Goal: Task Accomplishment & Management: Use online tool/utility

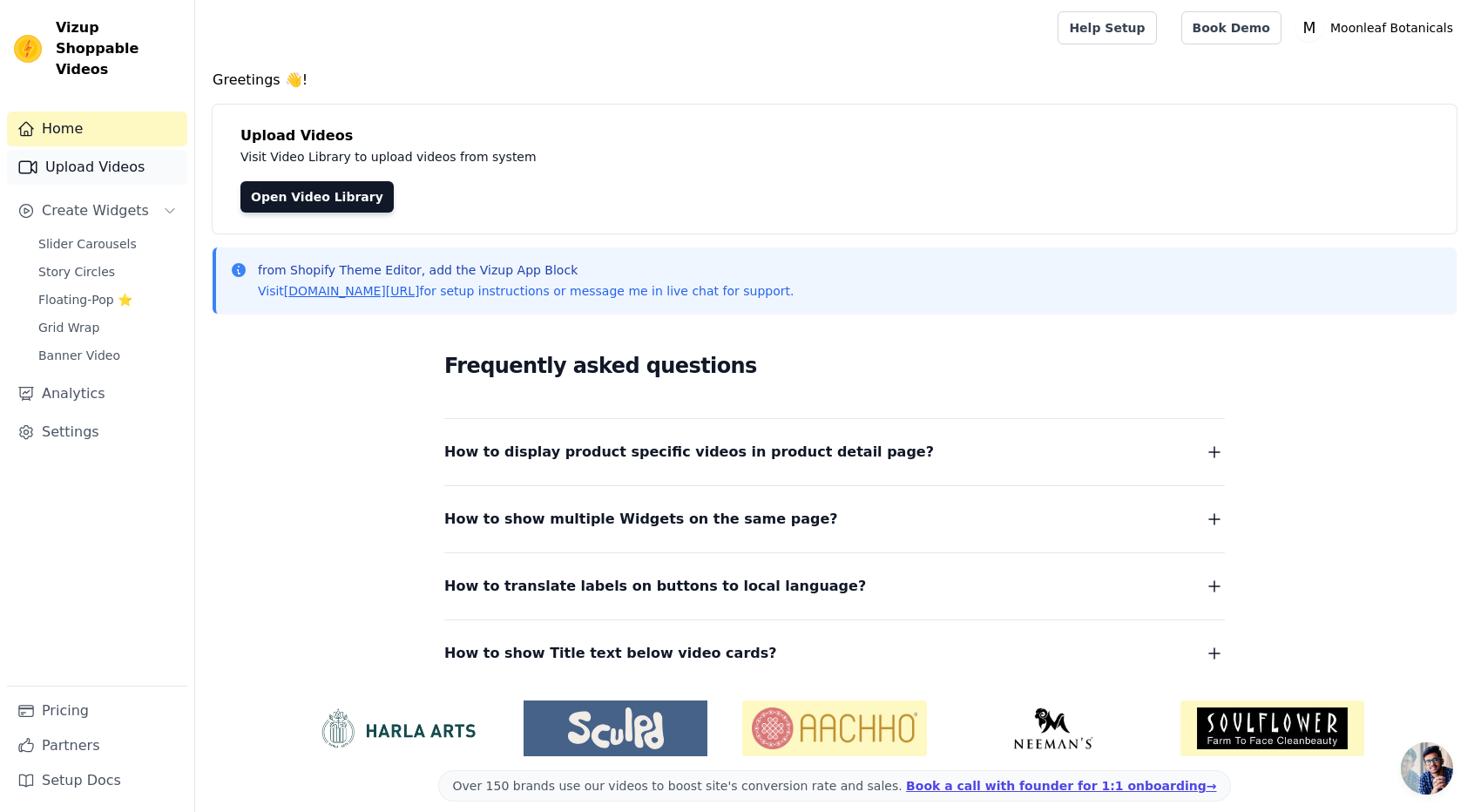
click at [117, 150] on link "Upload Videos" at bounding box center [97, 167] width 181 height 35
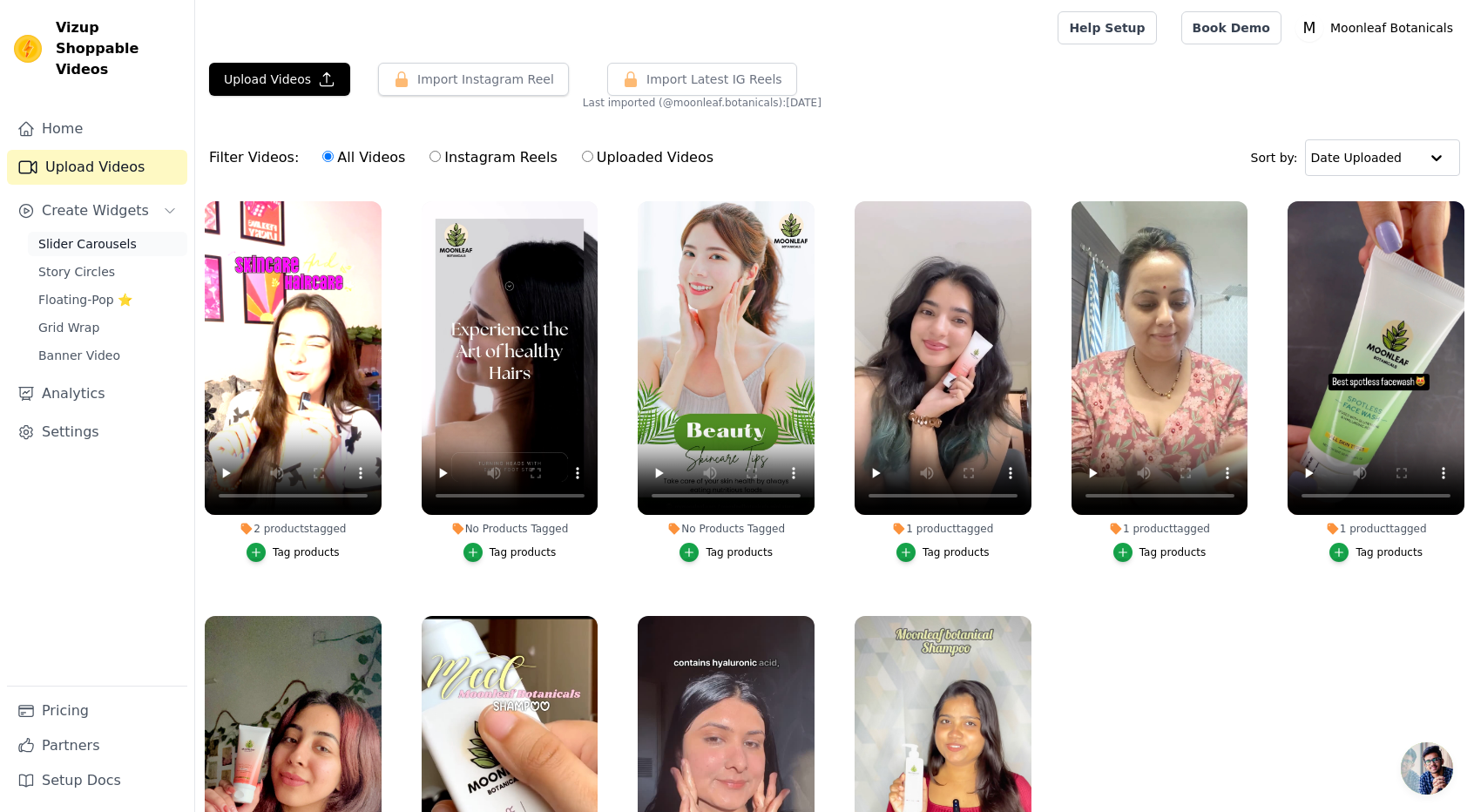
click at [94, 235] on span "Slider Carousels" at bounding box center [87, 243] width 99 height 17
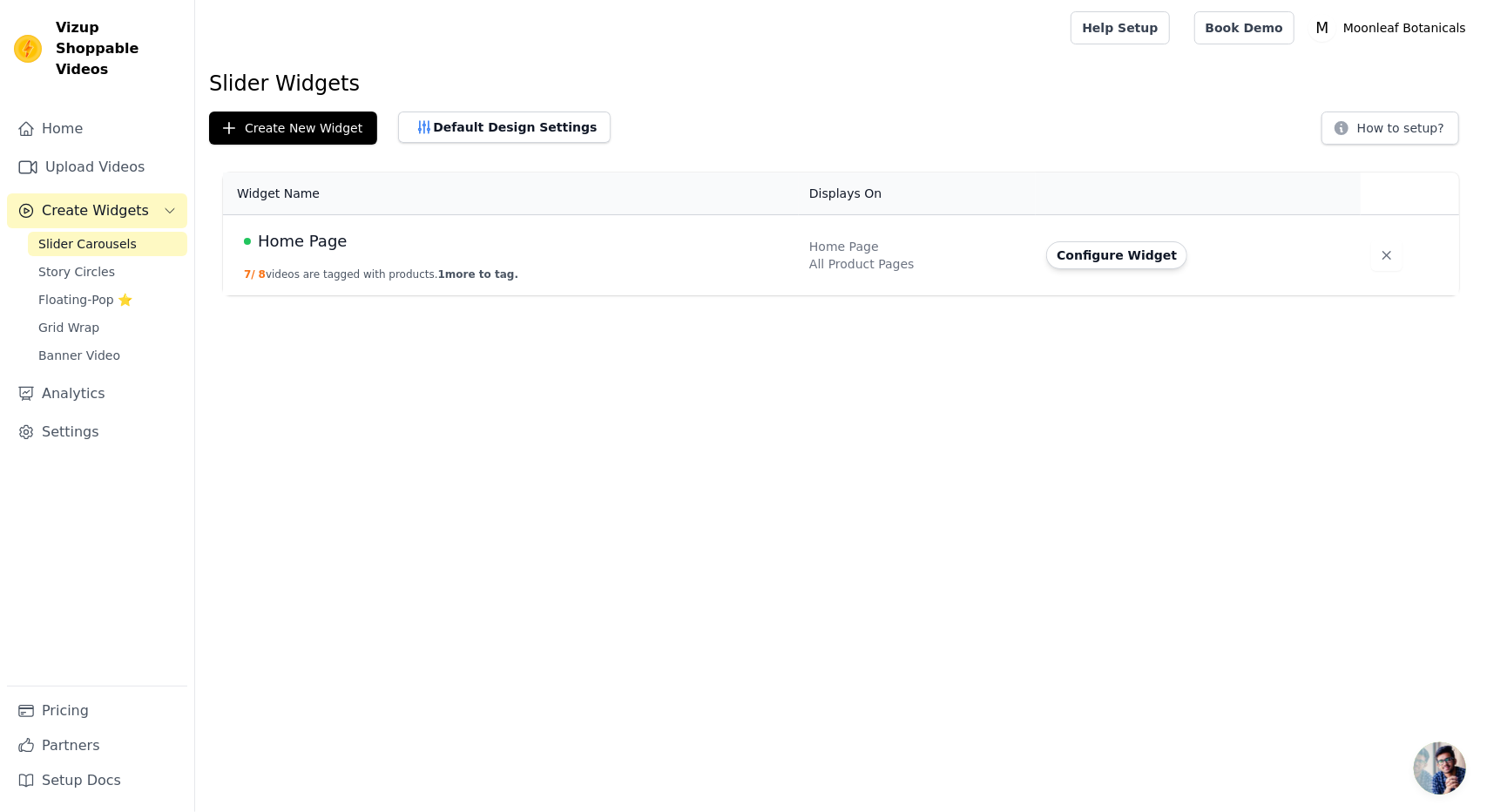
click at [306, 244] on span "Home Page" at bounding box center [301, 241] width 89 height 24
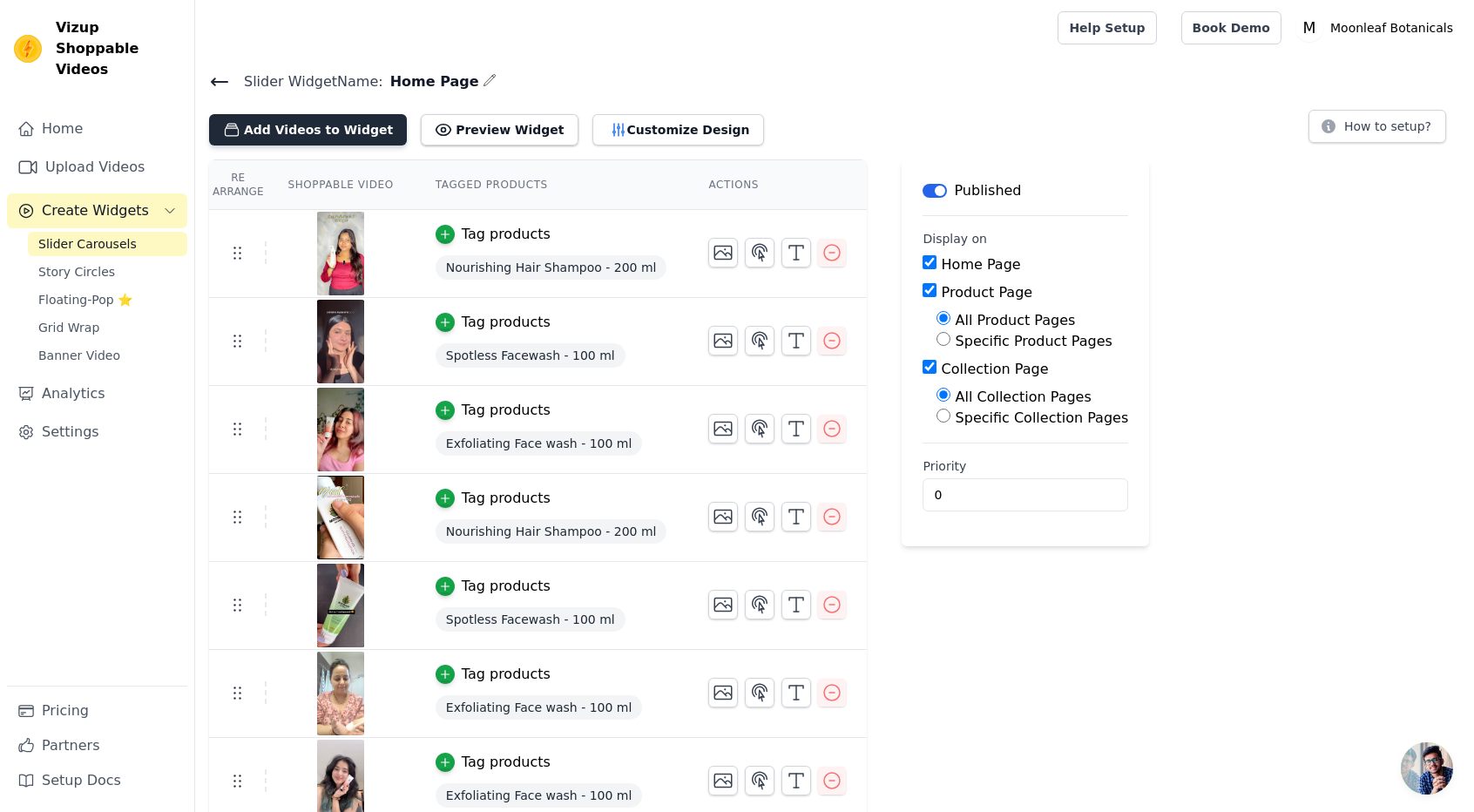
click at [348, 128] on button "Add Videos to Widget" at bounding box center [308, 129] width 198 height 31
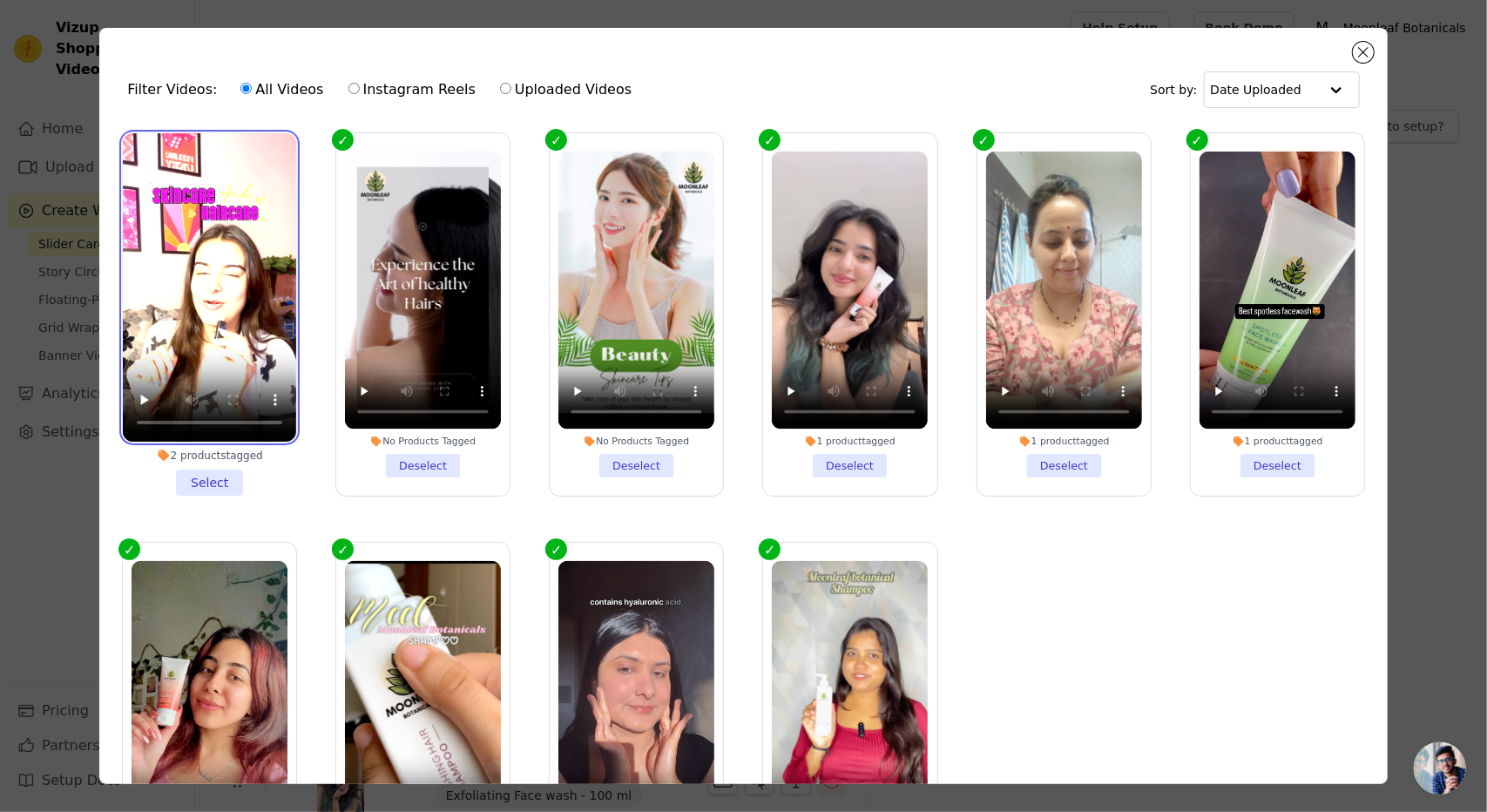
click at [221, 318] on video at bounding box center [210, 287] width 174 height 308
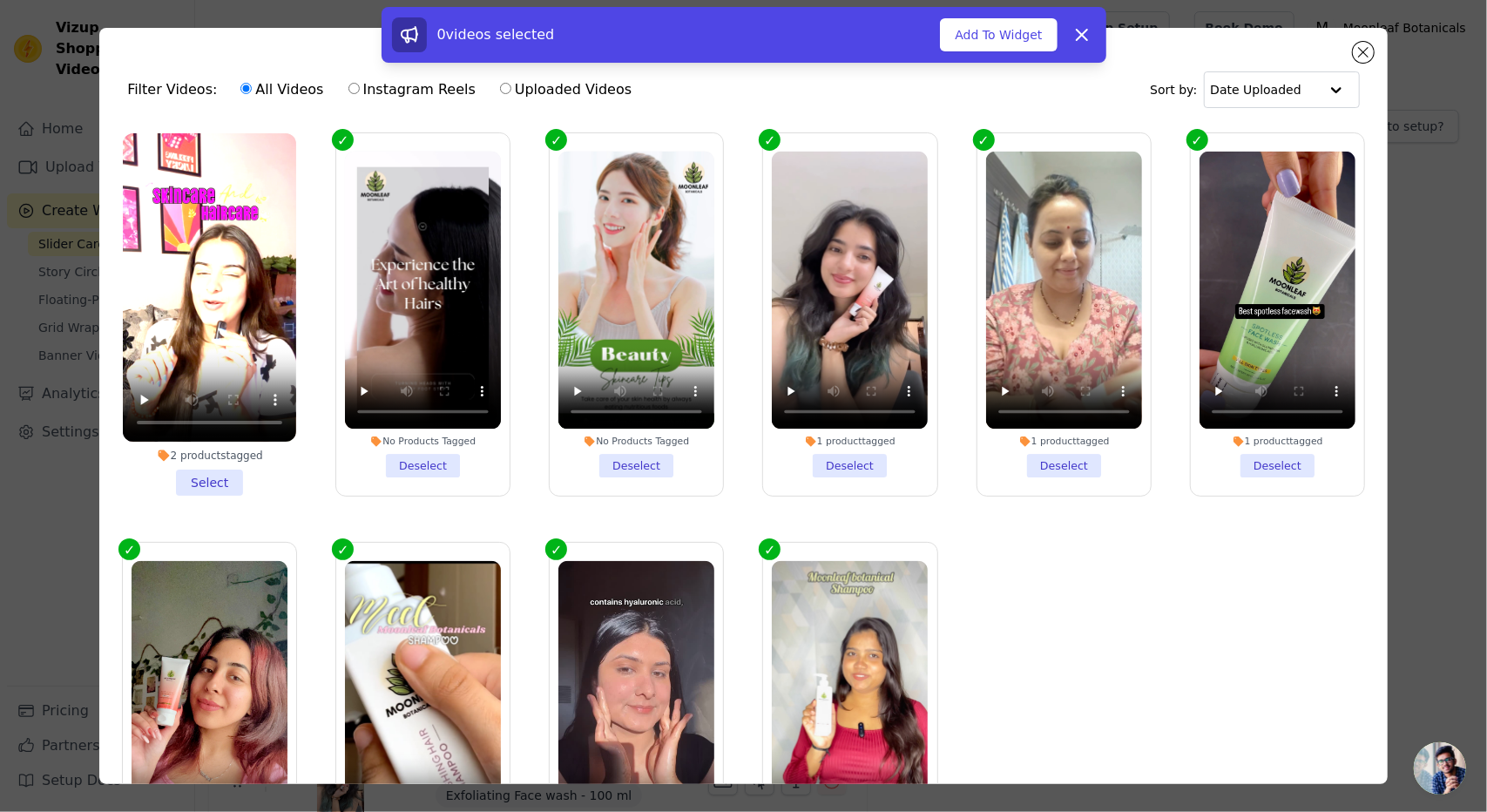
click at [213, 479] on li "2 products tagged Select" at bounding box center [210, 314] width 174 height 362
click at [0, 0] on input "2 products tagged Select" at bounding box center [0, 0] width 0 height 0
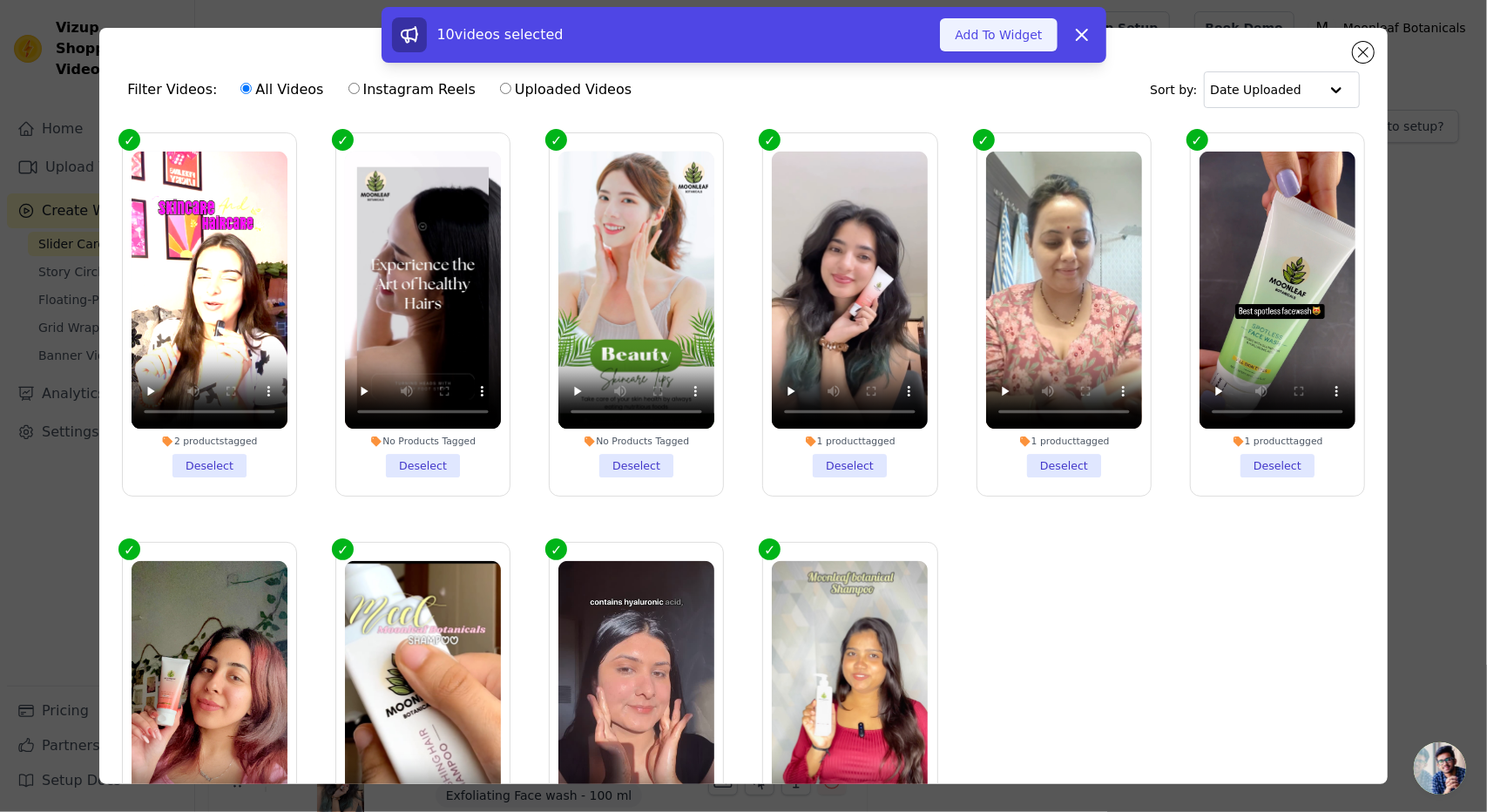
click at [1032, 36] on button "Add To Widget" at bounding box center [998, 34] width 117 height 33
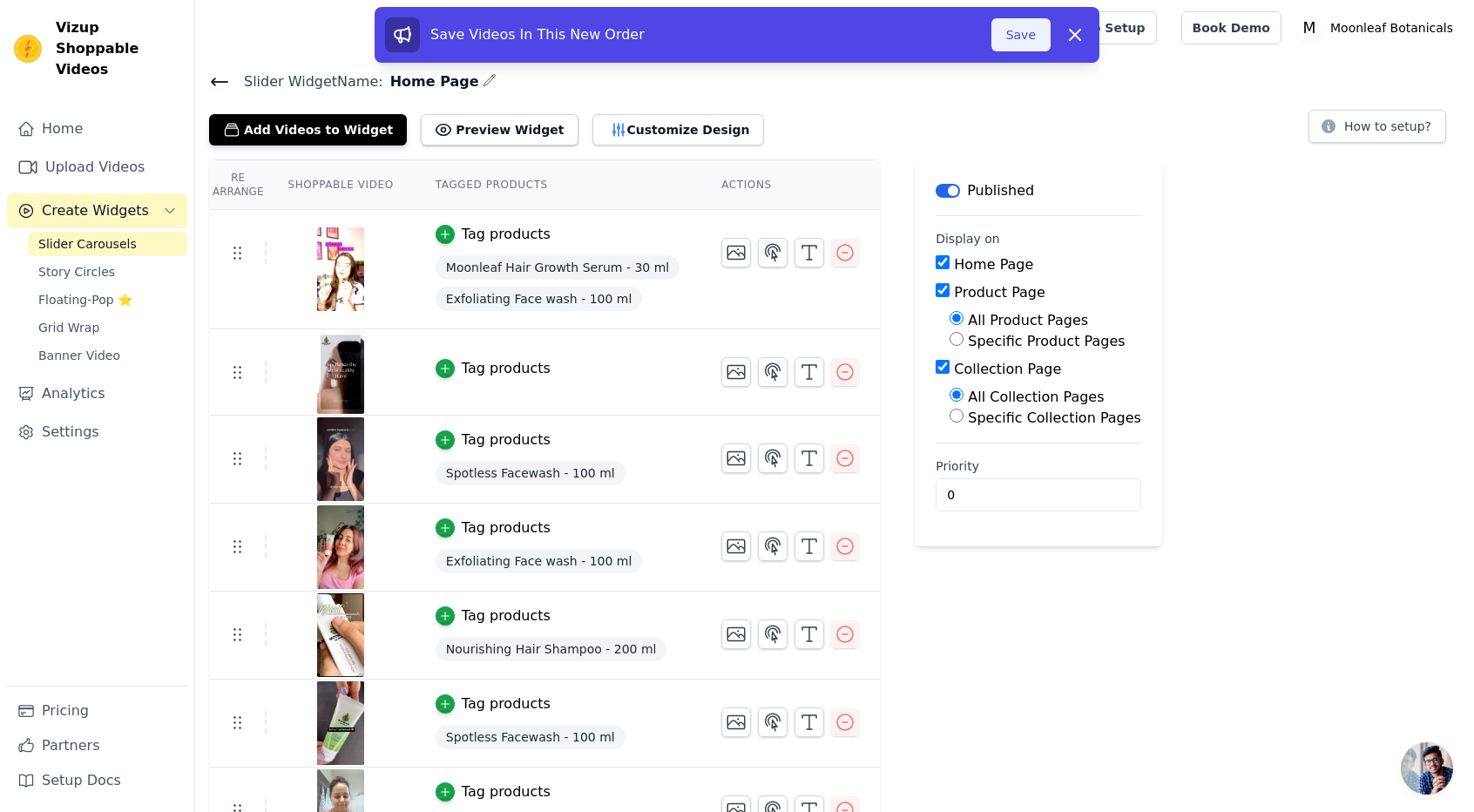
click at [1019, 38] on button "Save" at bounding box center [1021, 34] width 59 height 33
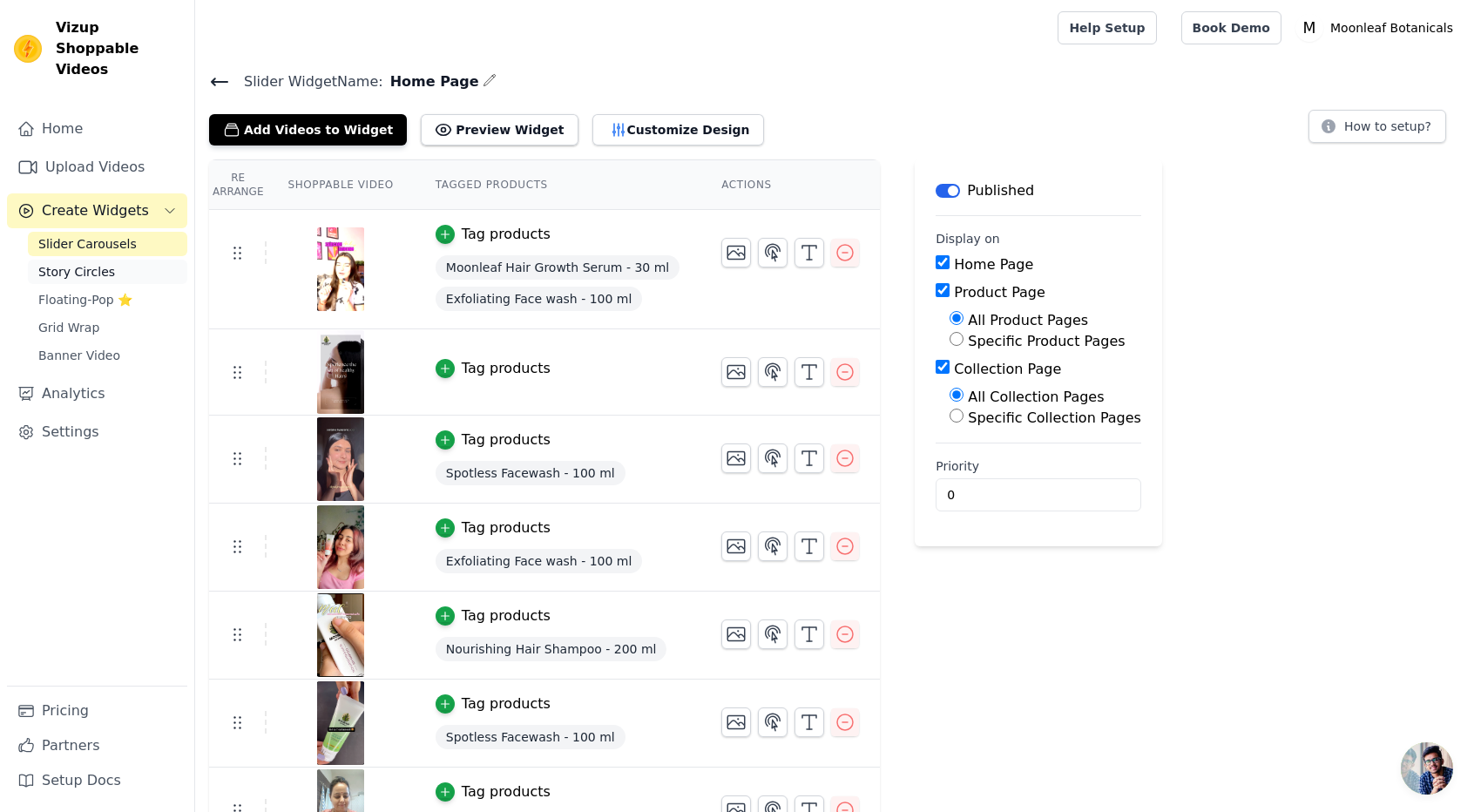
click at [71, 263] on span "Story Circles" at bounding box center [76, 271] width 77 height 17
